Goal: Information Seeking & Learning: Check status

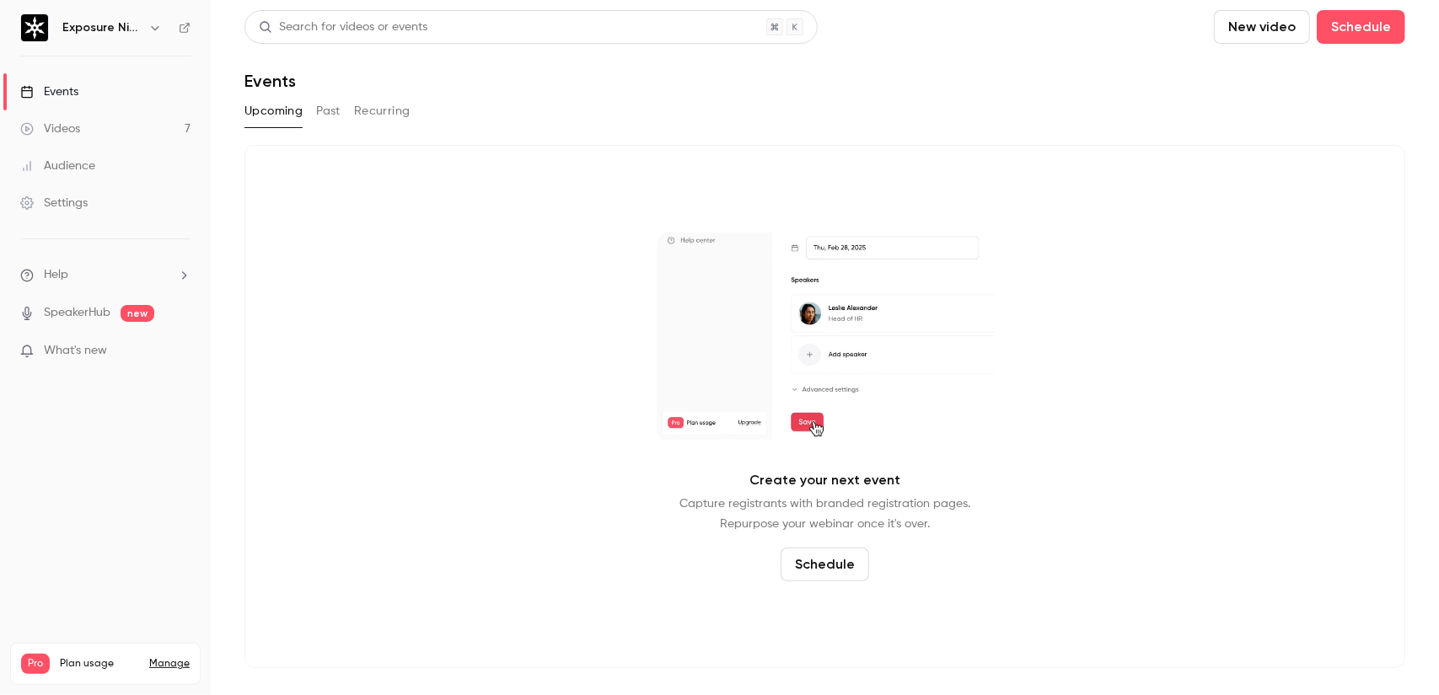
click at [142, 128] on link "Videos 7" at bounding box center [105, 128] width 211 height 37
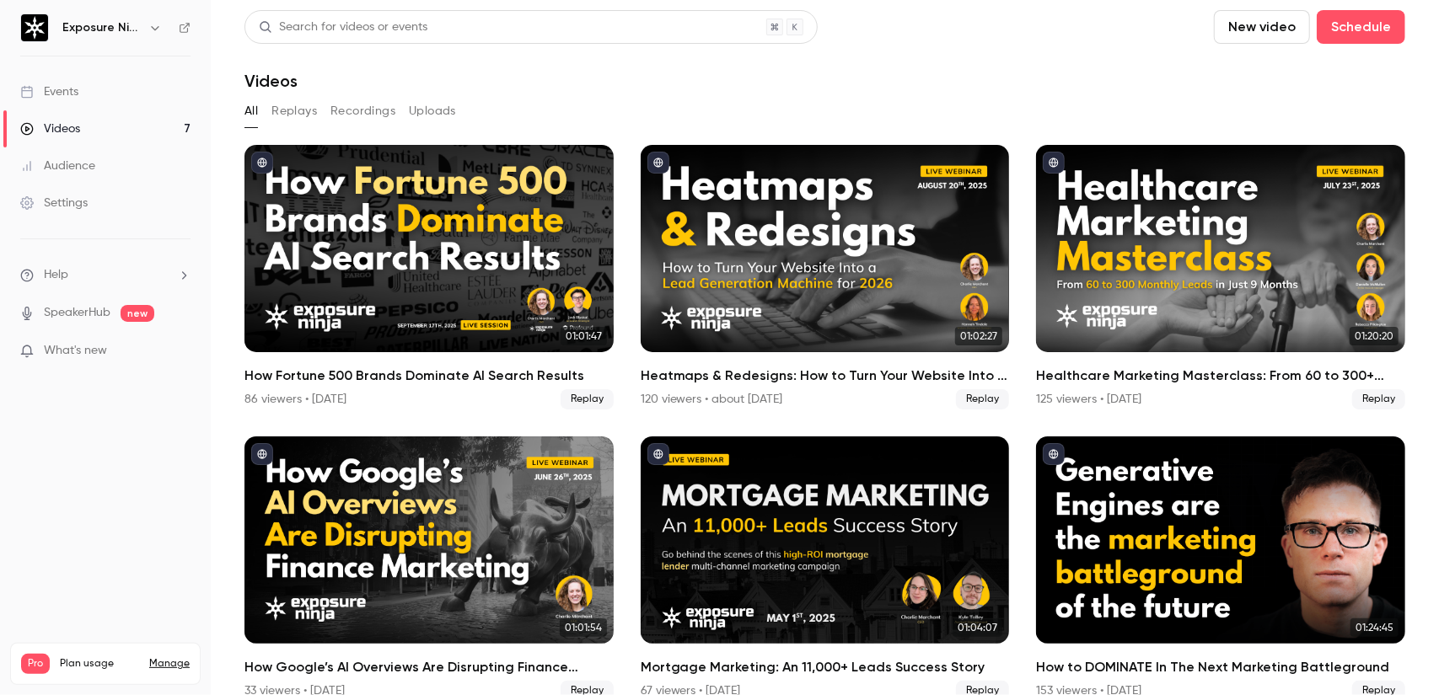
click at [115, 178] on link "Audience" at bounding box center [105, 166] width 211 height 37
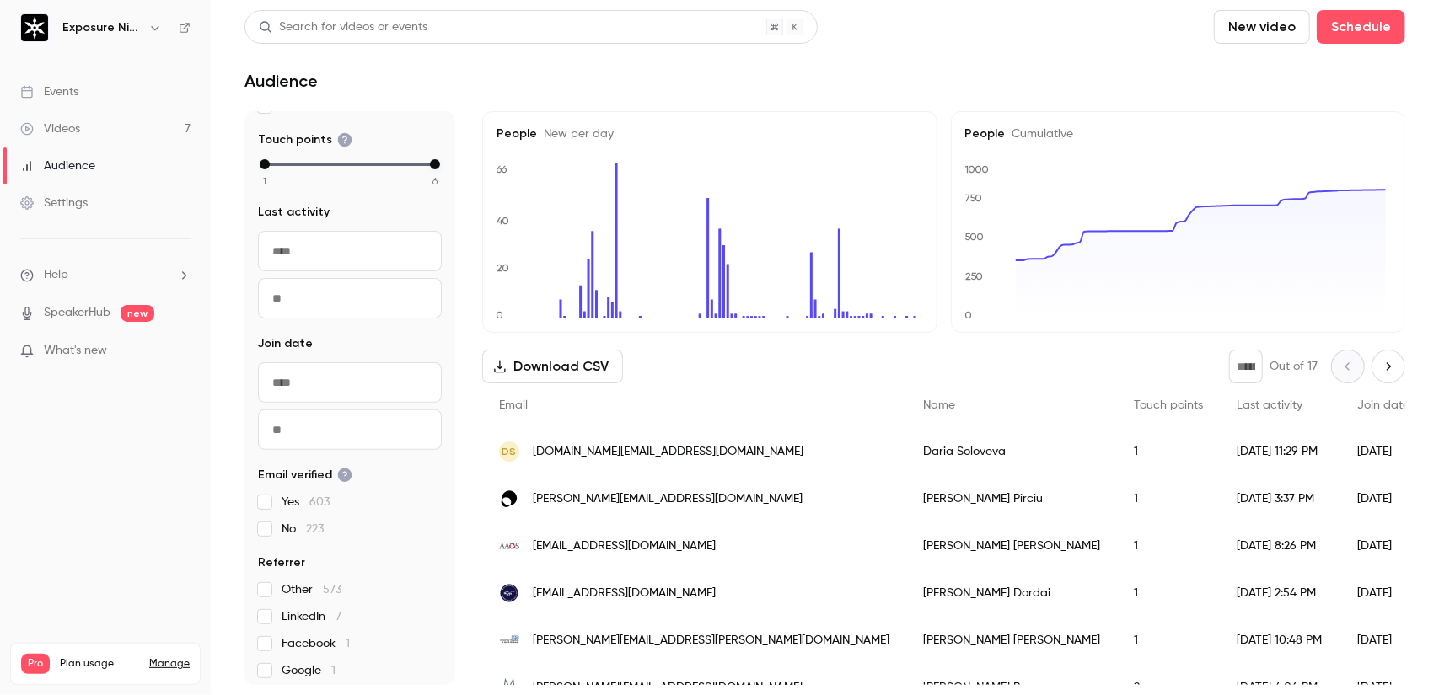
scroll to position [261, 0]
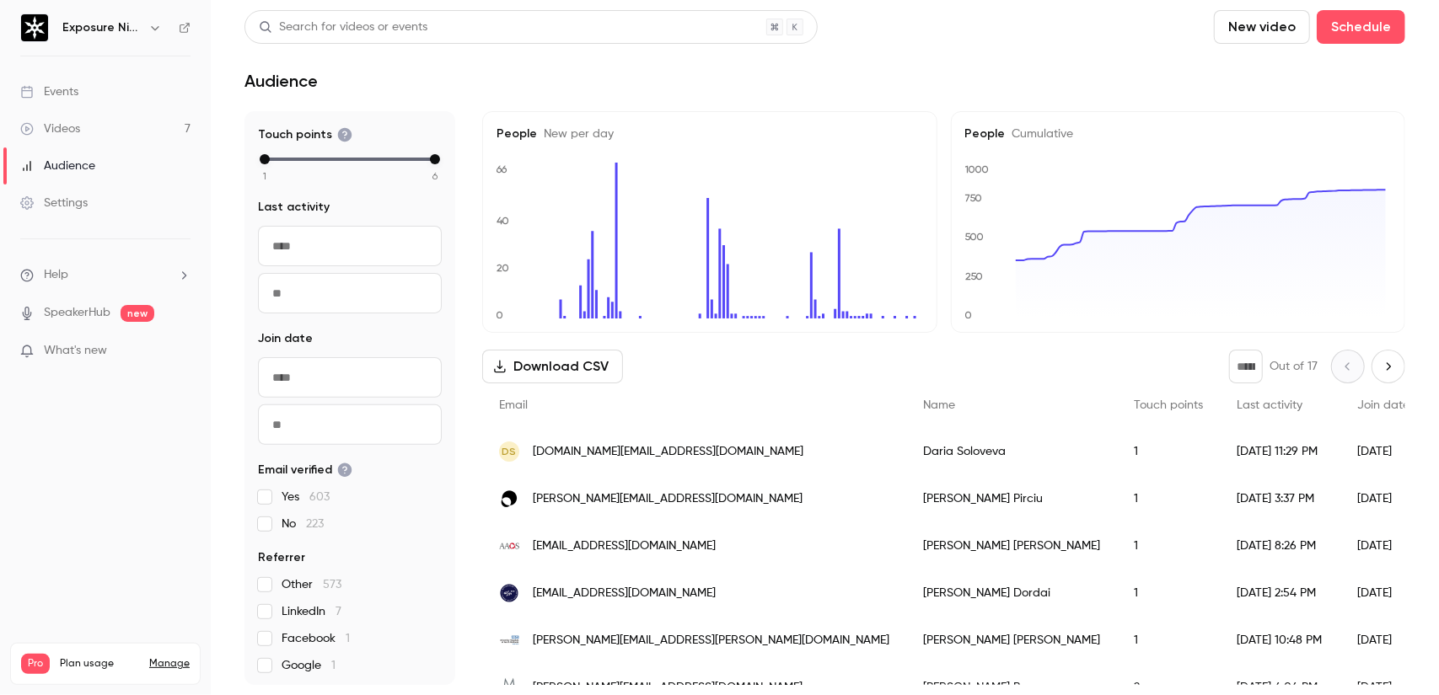
click at [332, 377] on input "text" at bounding box center [350, 377] width 184 height 40
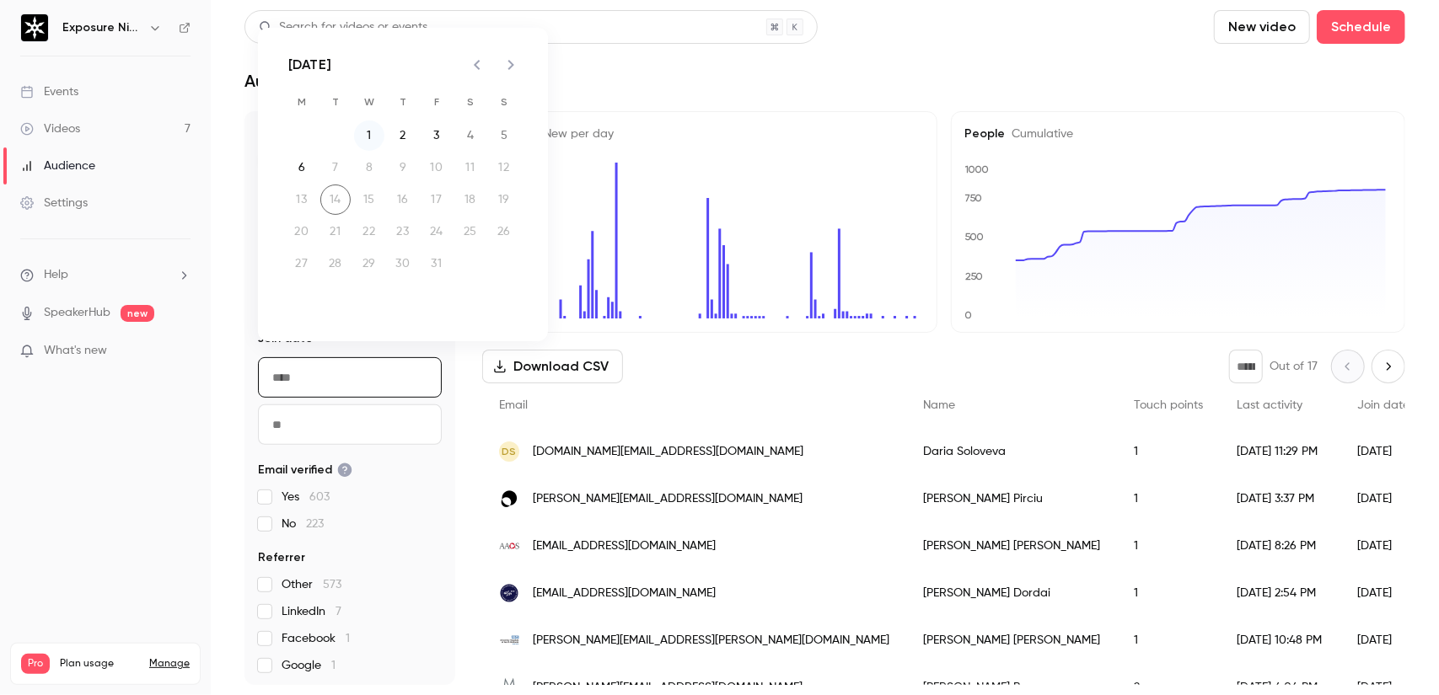
click at [368, 134] on button "1" at bounding box center [369, 136] width 30 height 30
type input "**********"
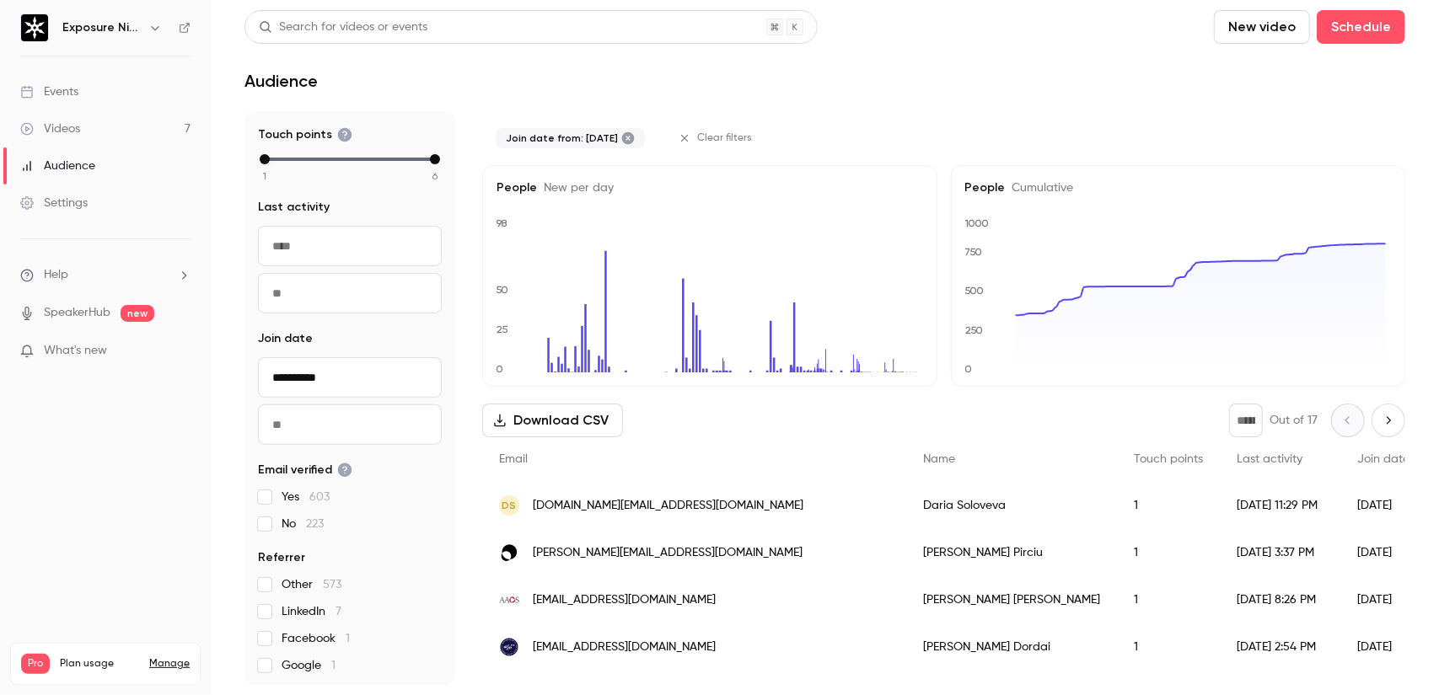
scroll to position [72, 0]
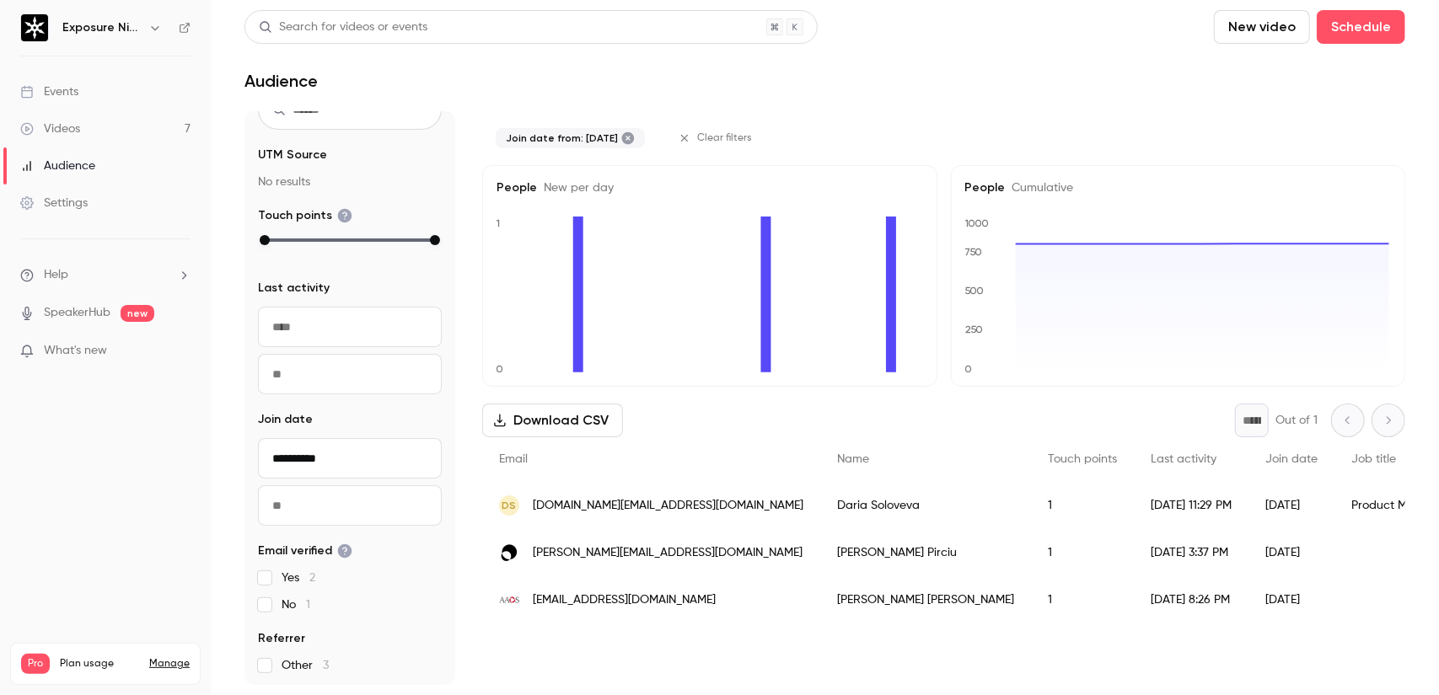
click at [368, 493] on input "text" at bounding box center [350, 506] width 184 height 40
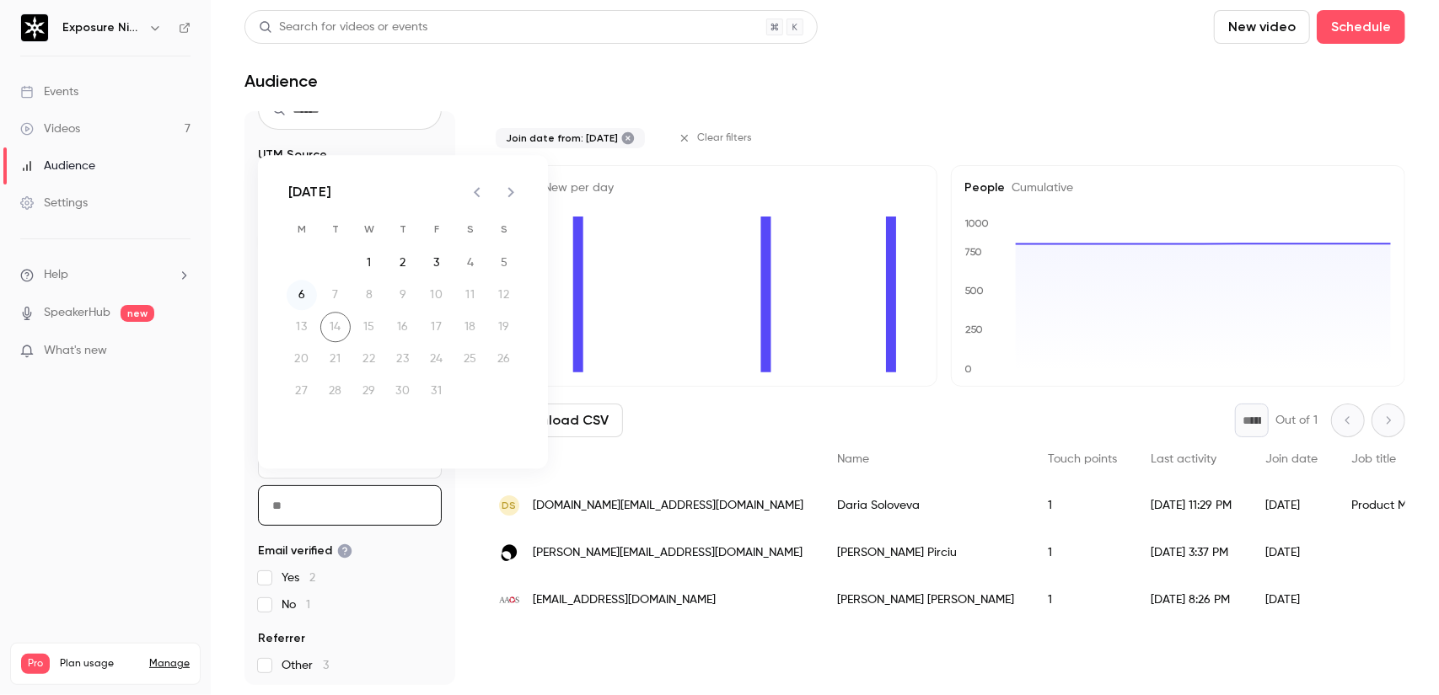
click at [305, 298] on button "6" at bounding box center [302, 295] width 30 height 30
type input "**********"
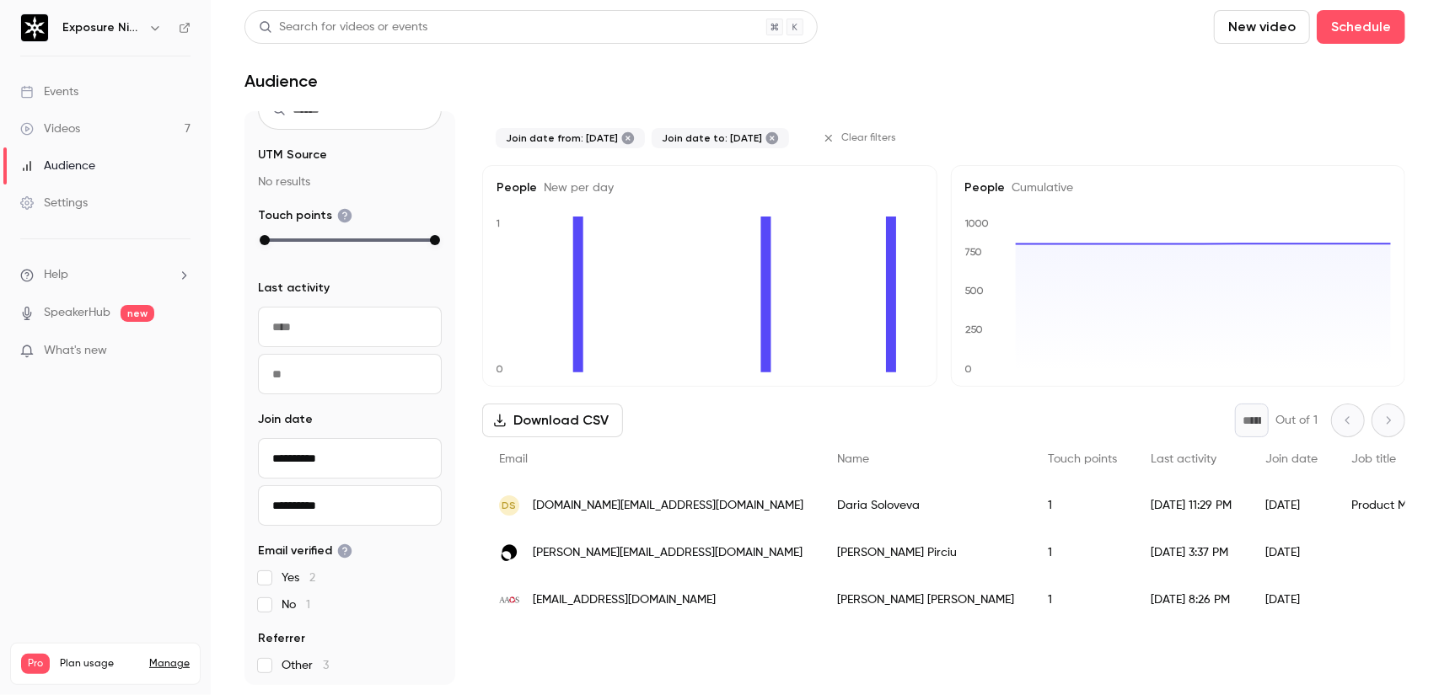
click at [189, 515] on nav "Exposure Ninja Events Videos 7 Audience Settings Help SpeakerHub new What's new…" at bounding box center [105, 347] width 211 height 695
click at [1076, 144] on div "Join date from: [DATE] Join date to: [DATE] Clear filters" at bounding box center [943, 138] width 923 height 54
